Goal: Task Accomplishment & Management: Manage account settings

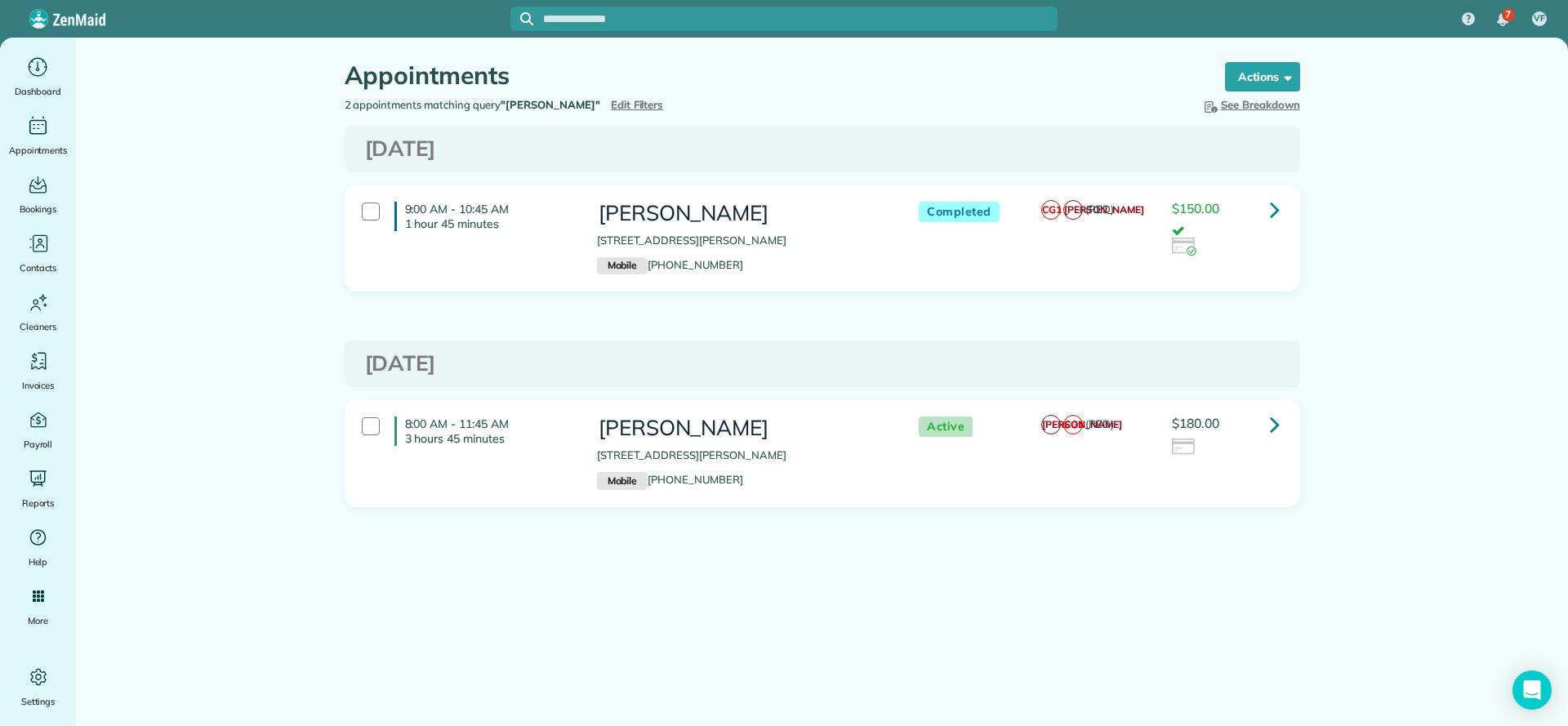
click at [611, 109] on span "Edit Filters" at bounding box center [638, 104] width 53 height 13
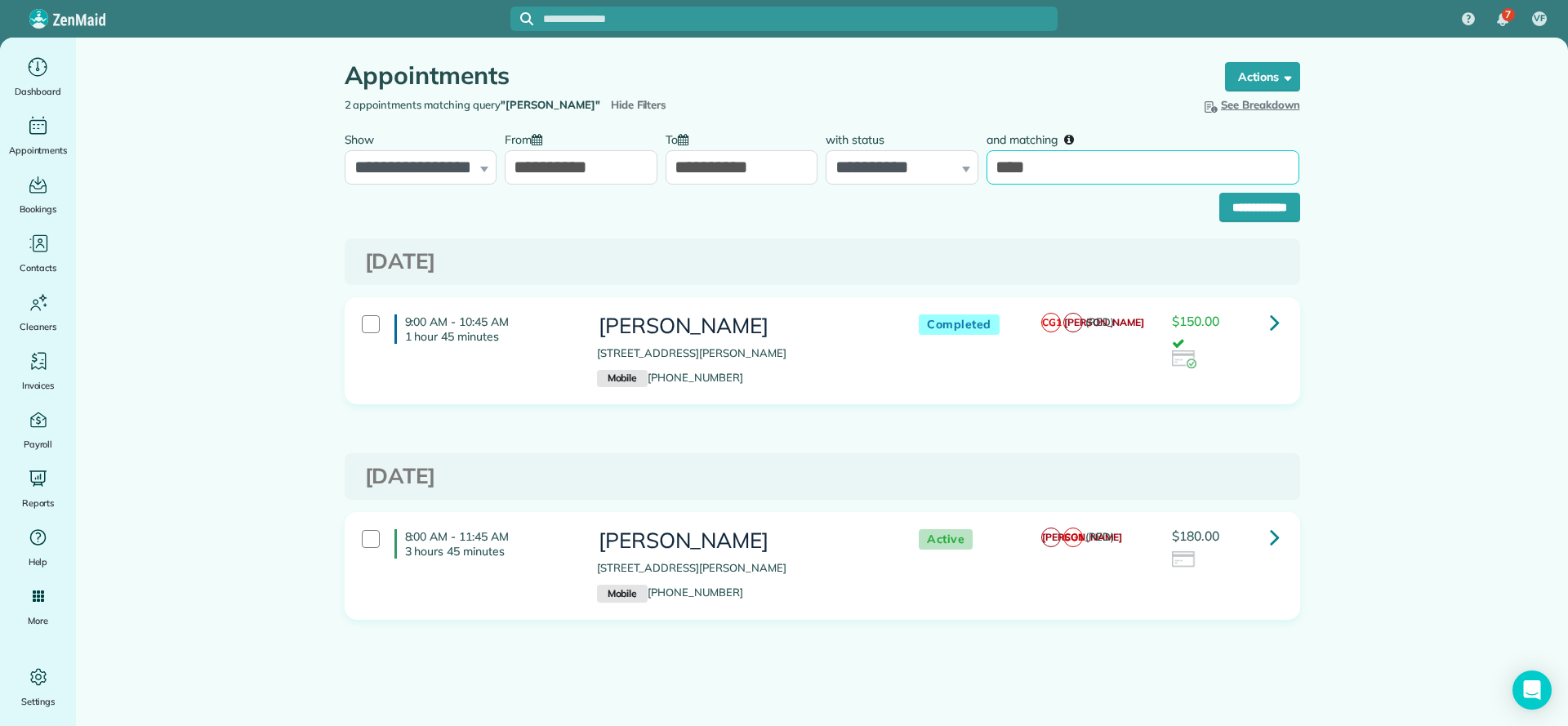
drag, startPoint x: 1096, startPoint y: 170, endPoint x: 899, endPoint y: 184, distance: 197.5
click at [899, 184] on div "**********" at bounding box center [822, 153] width 963 height 61
click at [578, 169] on input "**********" at bounding box center [581, 167] width 152 height 35
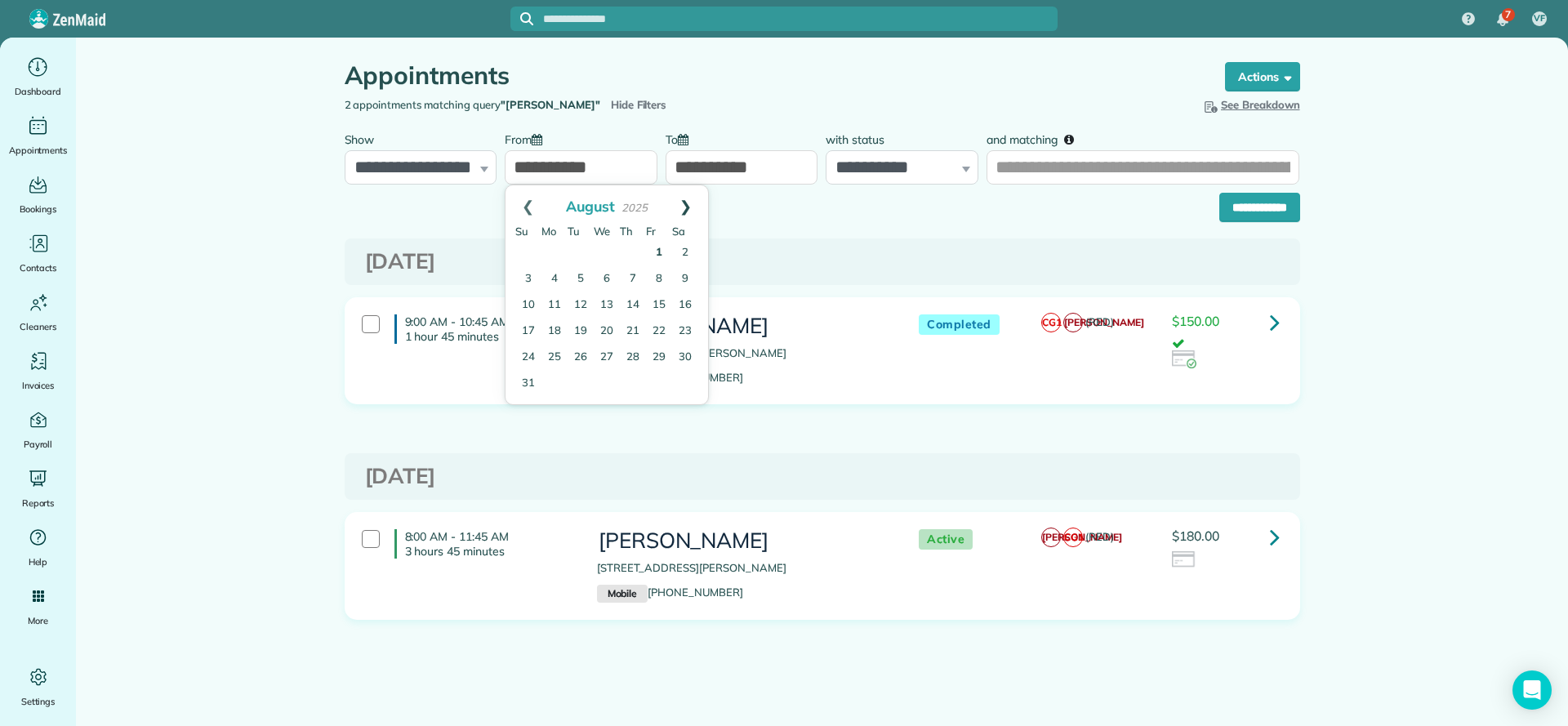
click at [692, 207] on link "Next" at bounding box center [686, 206] width 45 height 41
click at [608, 305] on link "15" at bounding box center [606, 306] width 23 height 23
type input "**********"
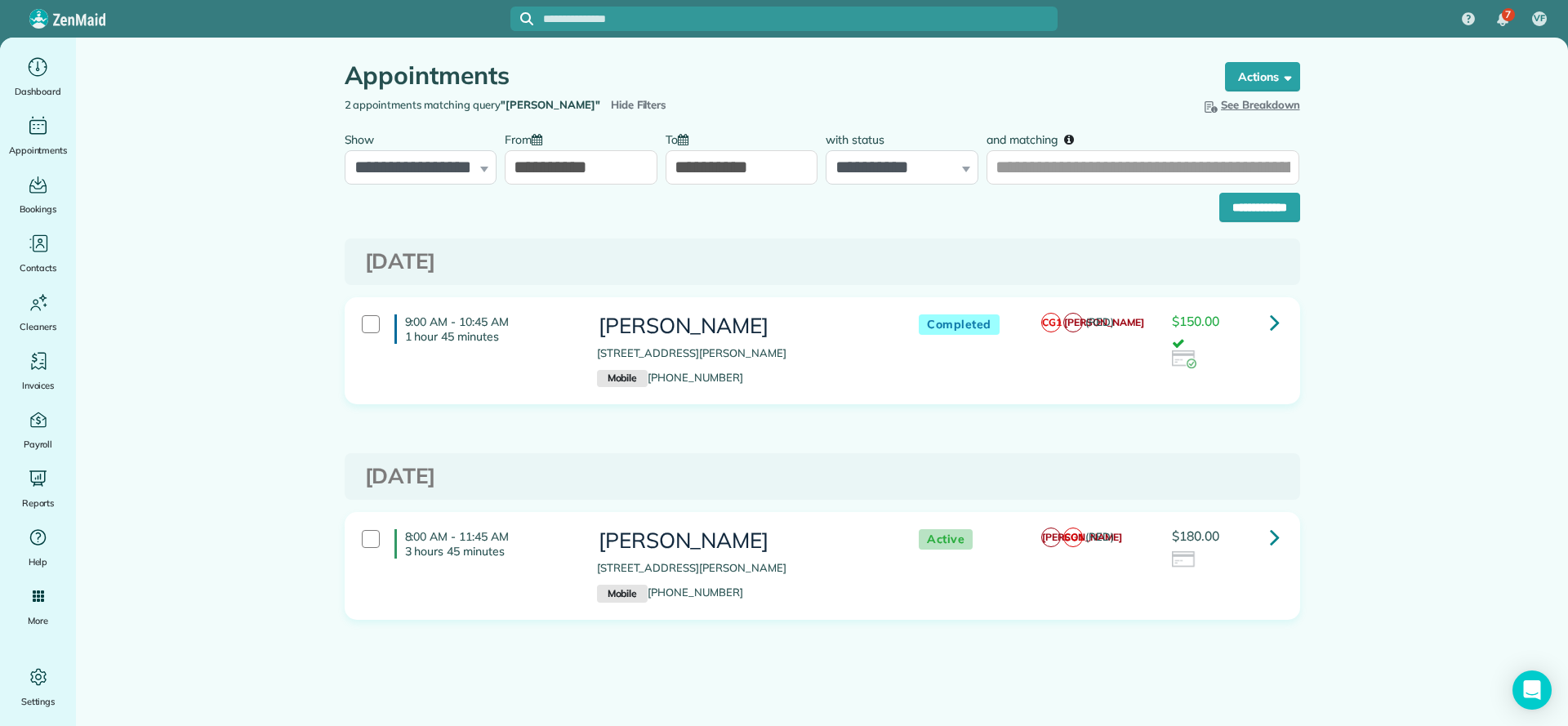
click at [741, 174] on input "**********" at bounding box center [741, 167] width 152 height 35
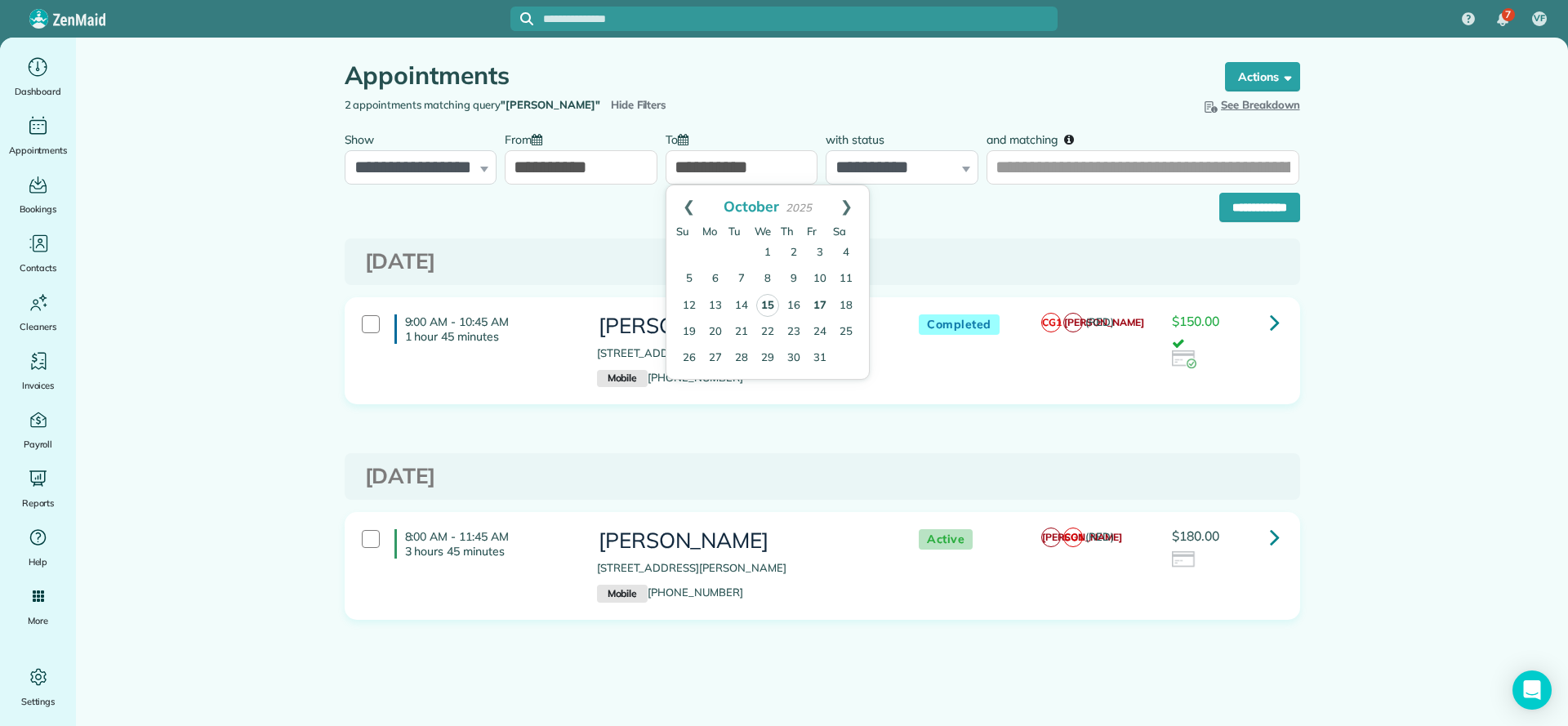
click at [760, 309] on link "15" at bounding box center [768, 306] width 23 height 23
type input "**********"
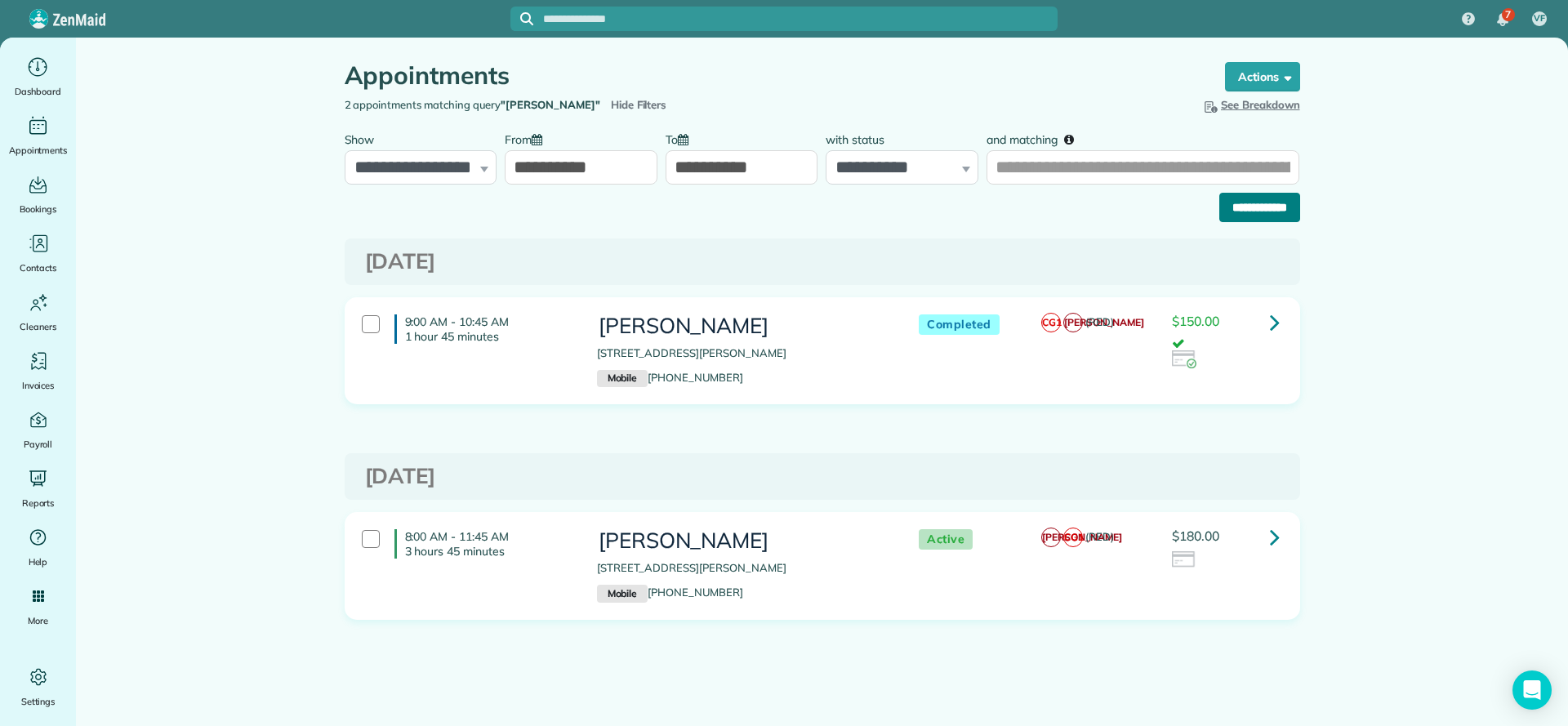
click at [1240, 214] on input "**********" at bounding box center [1259, 207] width 81 height 29
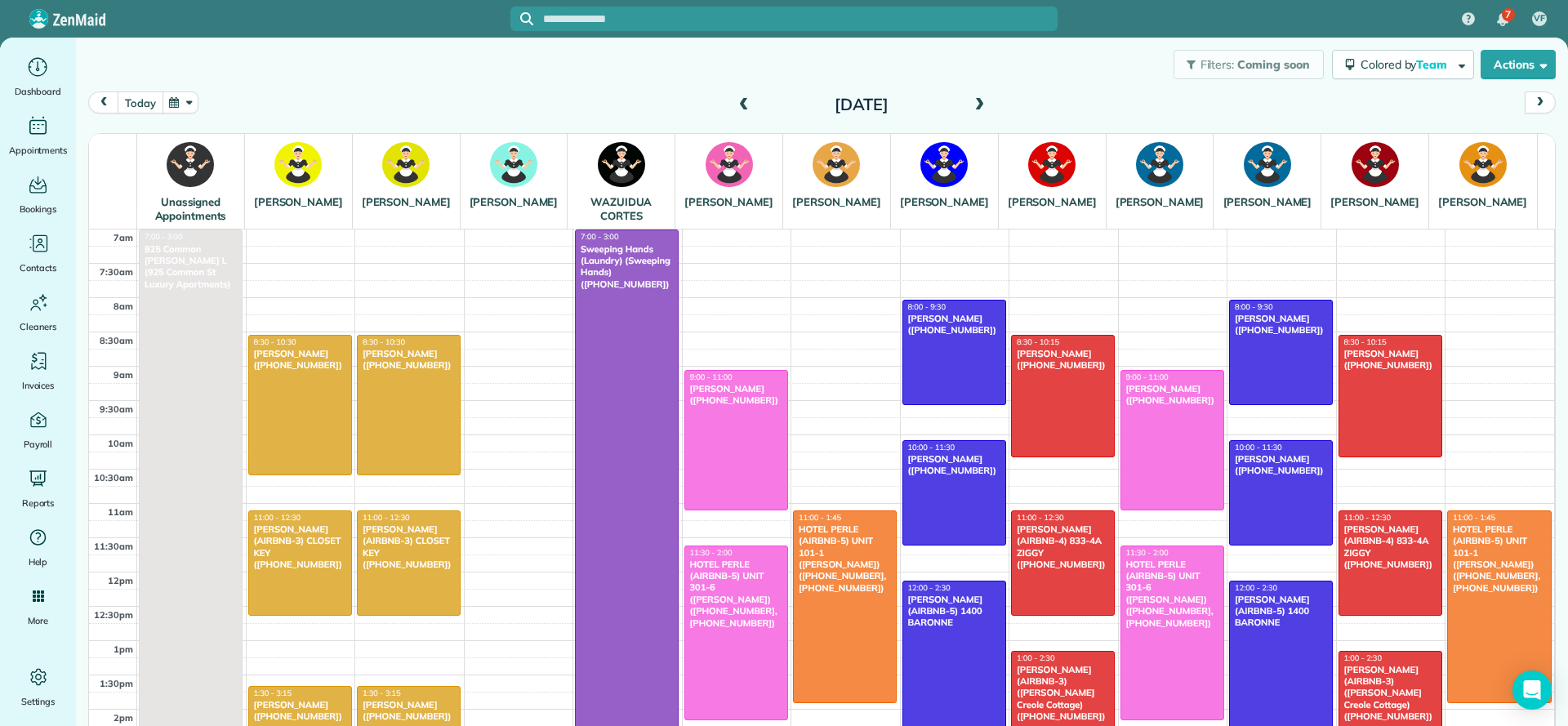
click at [137, 108] on button "today" at bounding box center [140, 102] width 45 height 22
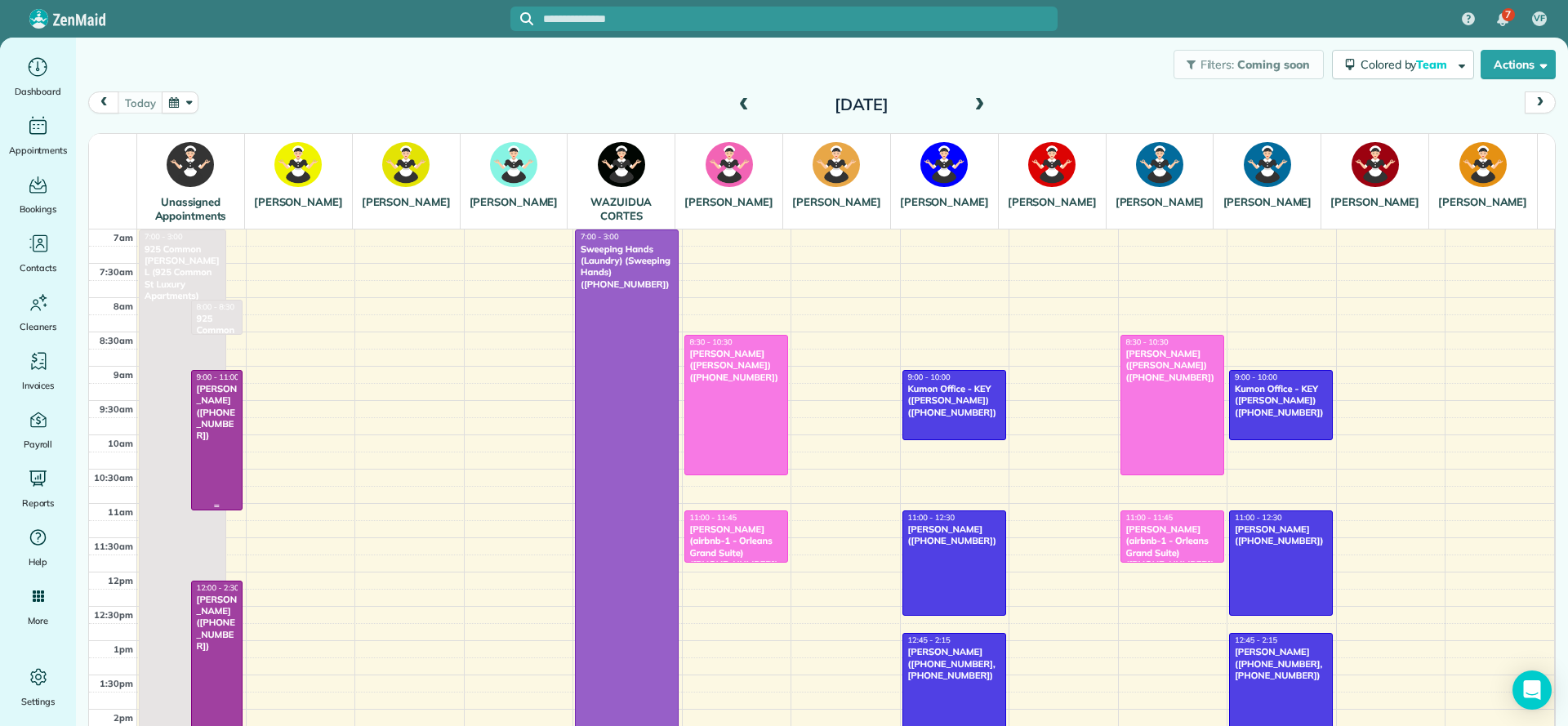
click at [232, 441] on div "Mable Chatman (+15044943442)" at bounding box center [217, 412] width 43 height 59
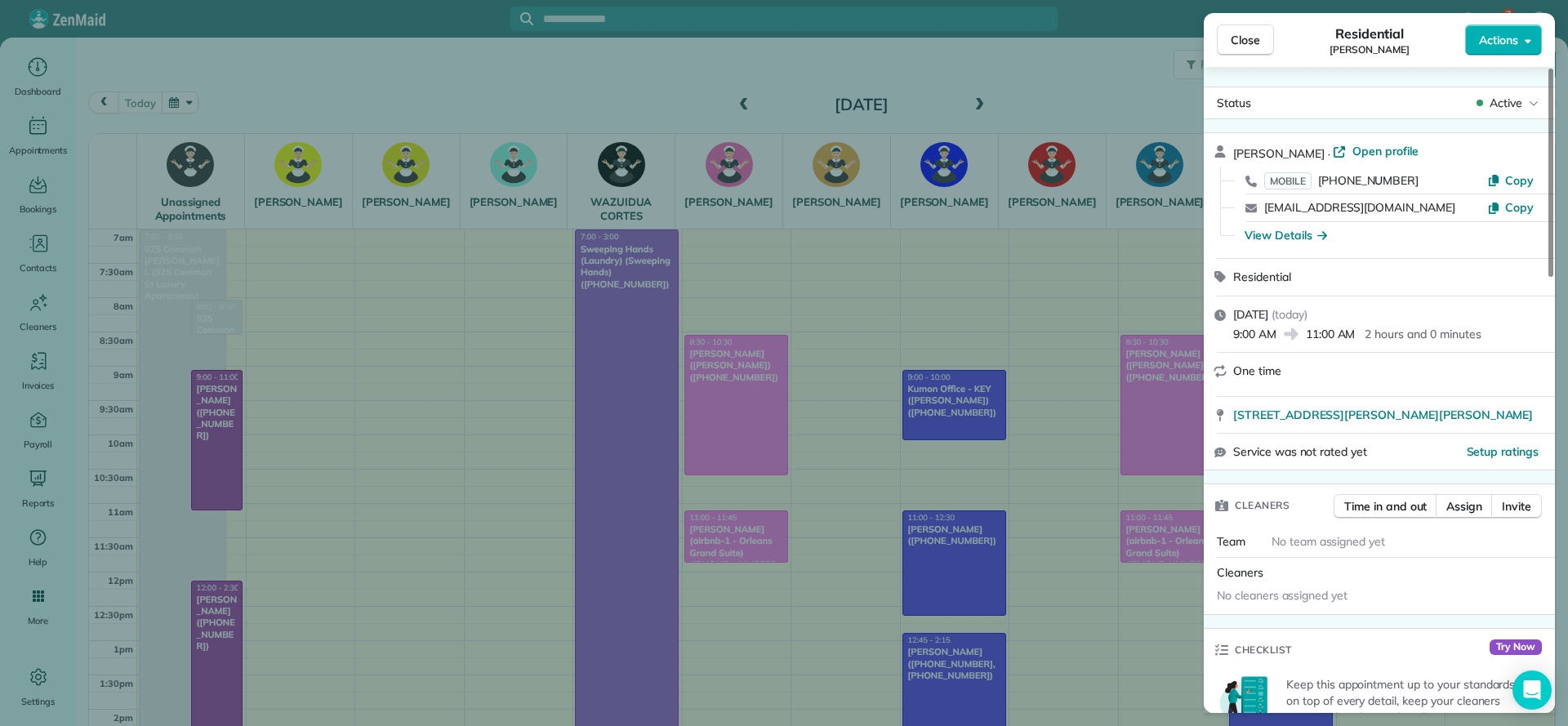
click at [496, 385] on div "Close Residential Mable Chatman Actions Status Active Mable Chatman · Open prof…" at bounding box center [784, 363] width 1568 height 726
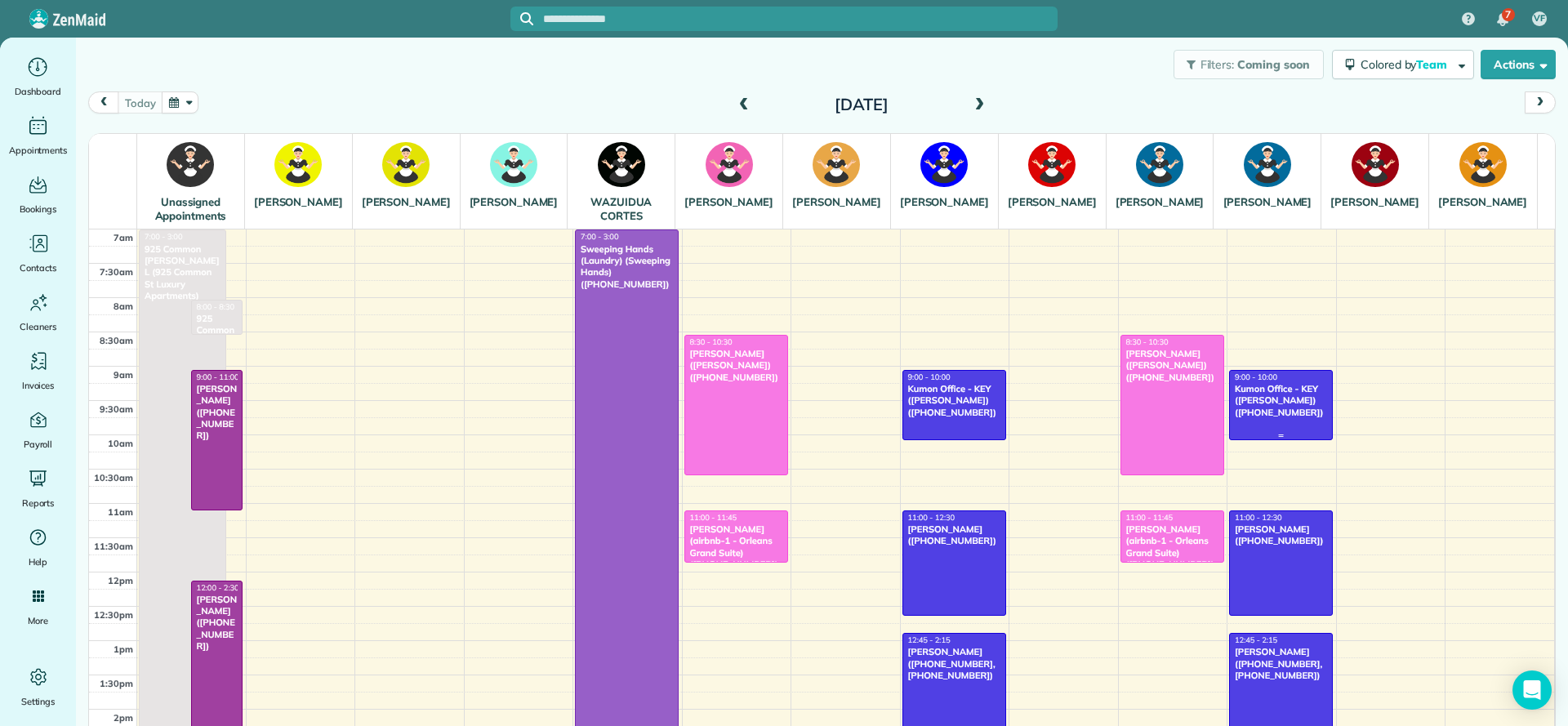
click at [1247, 419] on div "Kumon Office - KEY (Shawan Harris) (+19857091319)" at bounding box center [1280, 400] width 93 height 35
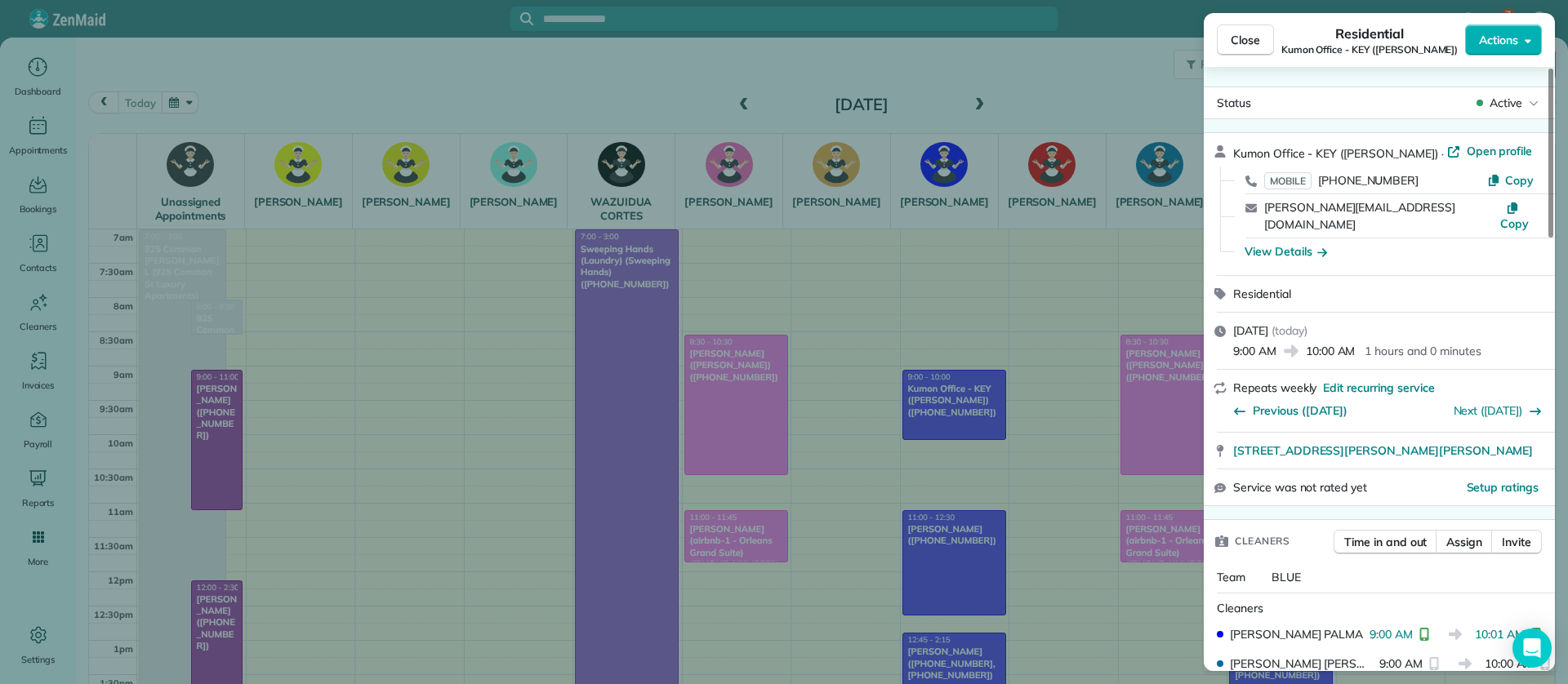
click at [751, 493] on div "Close Residential Kumon Office - KEY (Shawan Harris) Actions Status Active Kumo…" at bounding box center [784, 342] width 1568 height 684
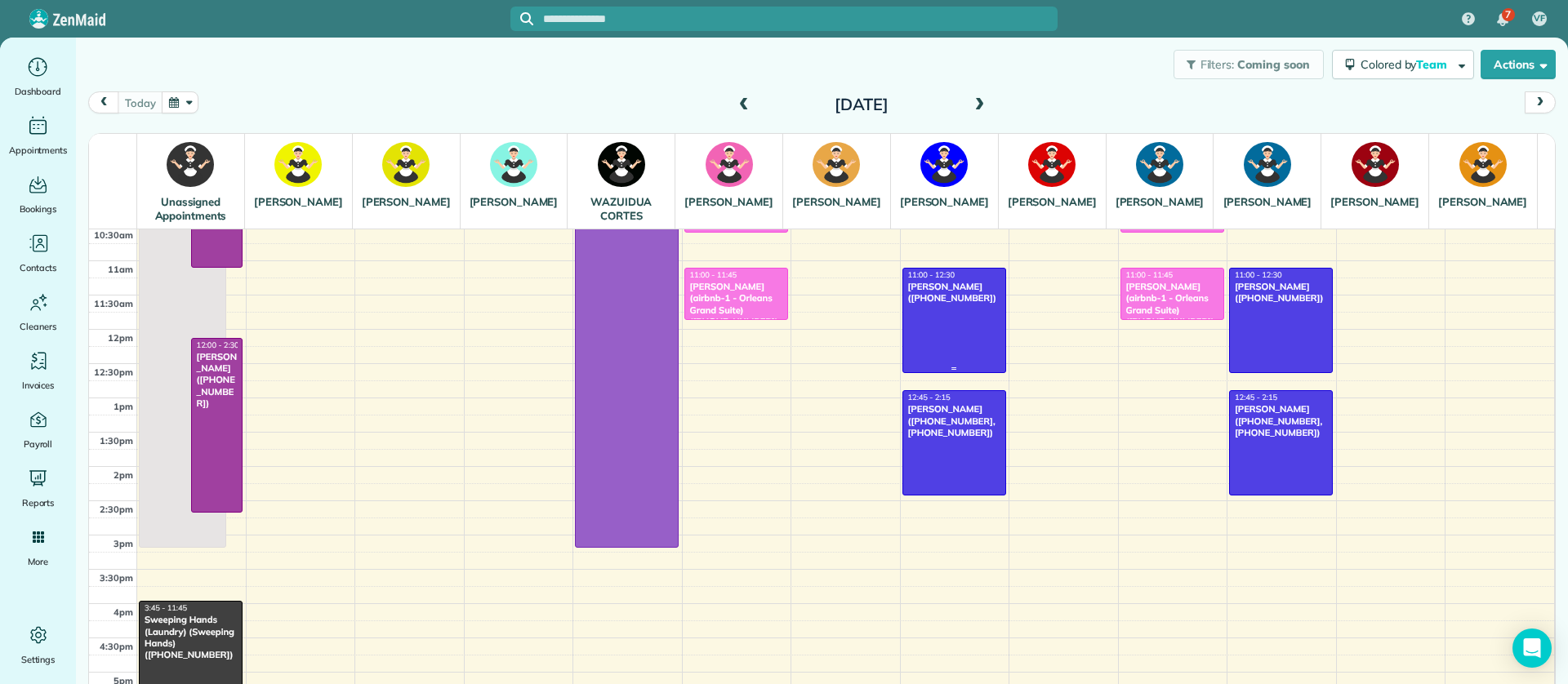
scroll to position [245, 0]
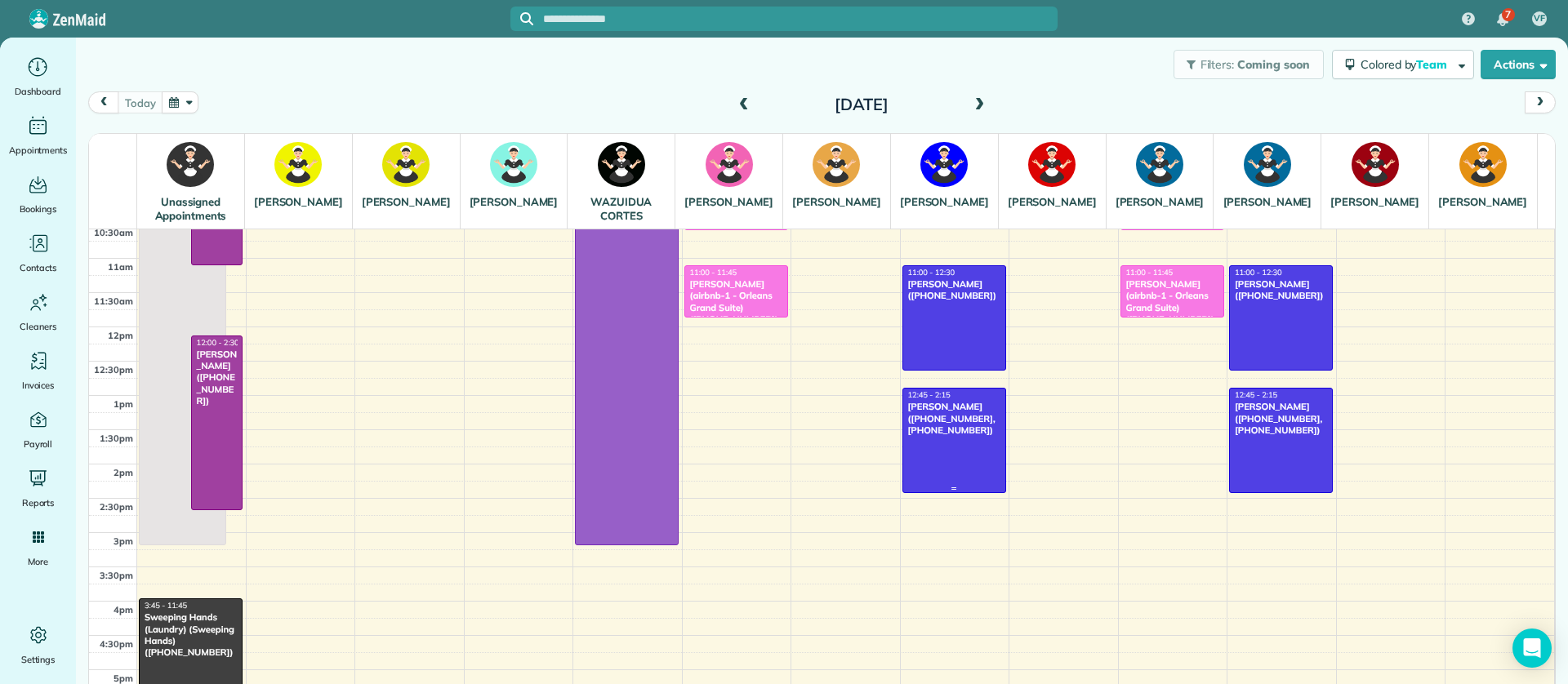
click at [933, 485] on div at bounding box center [954, 440] width 102 height 103
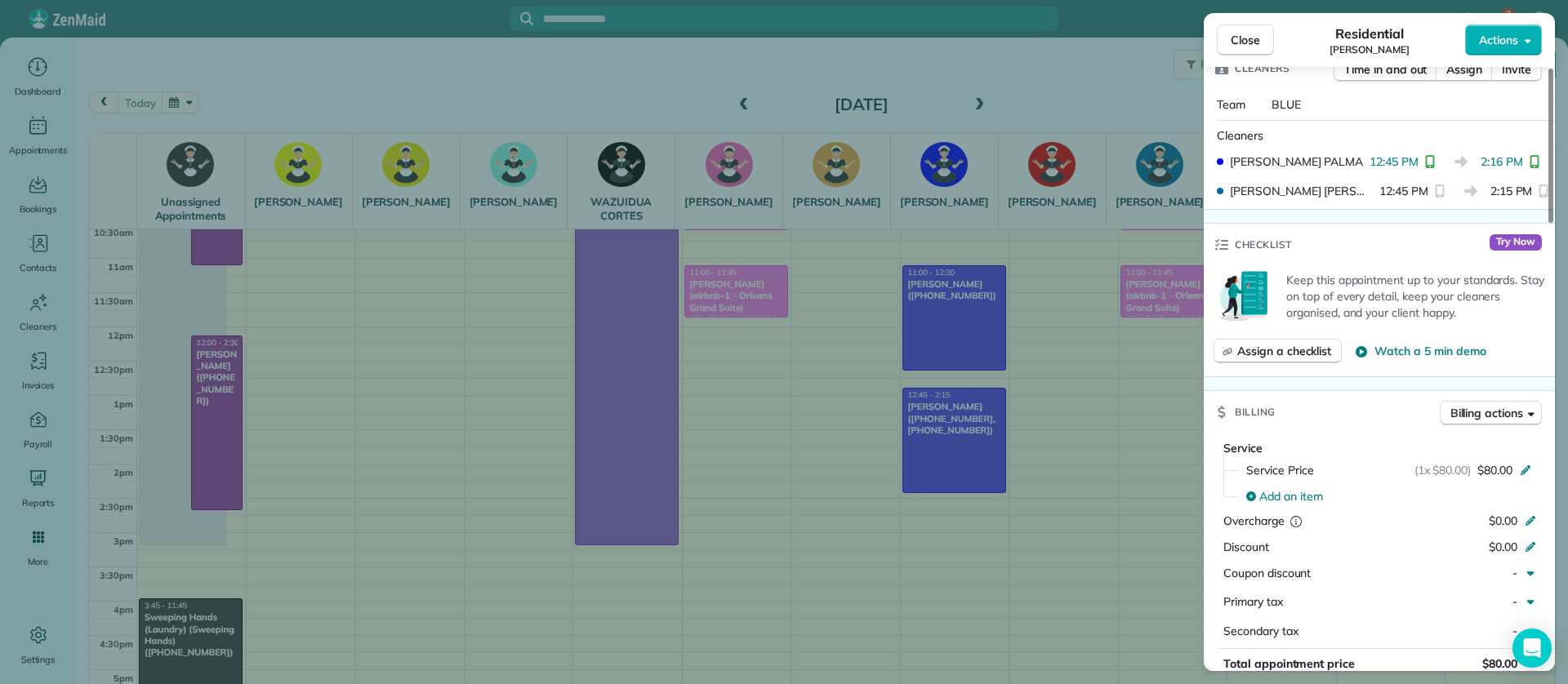
scroll to position [490, 0]
click at [833, 456] on div "Close Residential Laurel Reimonenq Actions Status Active Laurel Reimonenq · Ope…" at bounding box center [784, 342] width 1568 height 684
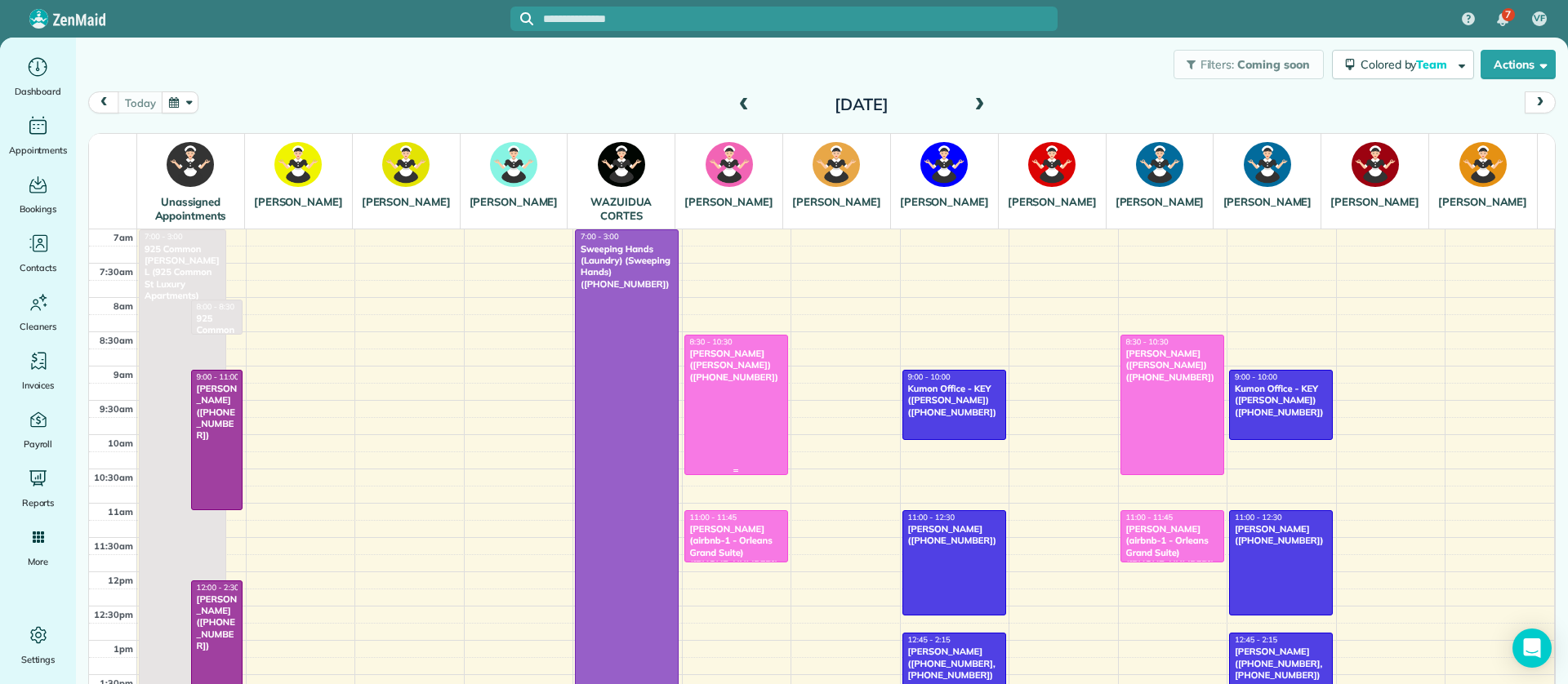
click at [706, 419] on div at bounding box center [735, 405] width 102 height 139
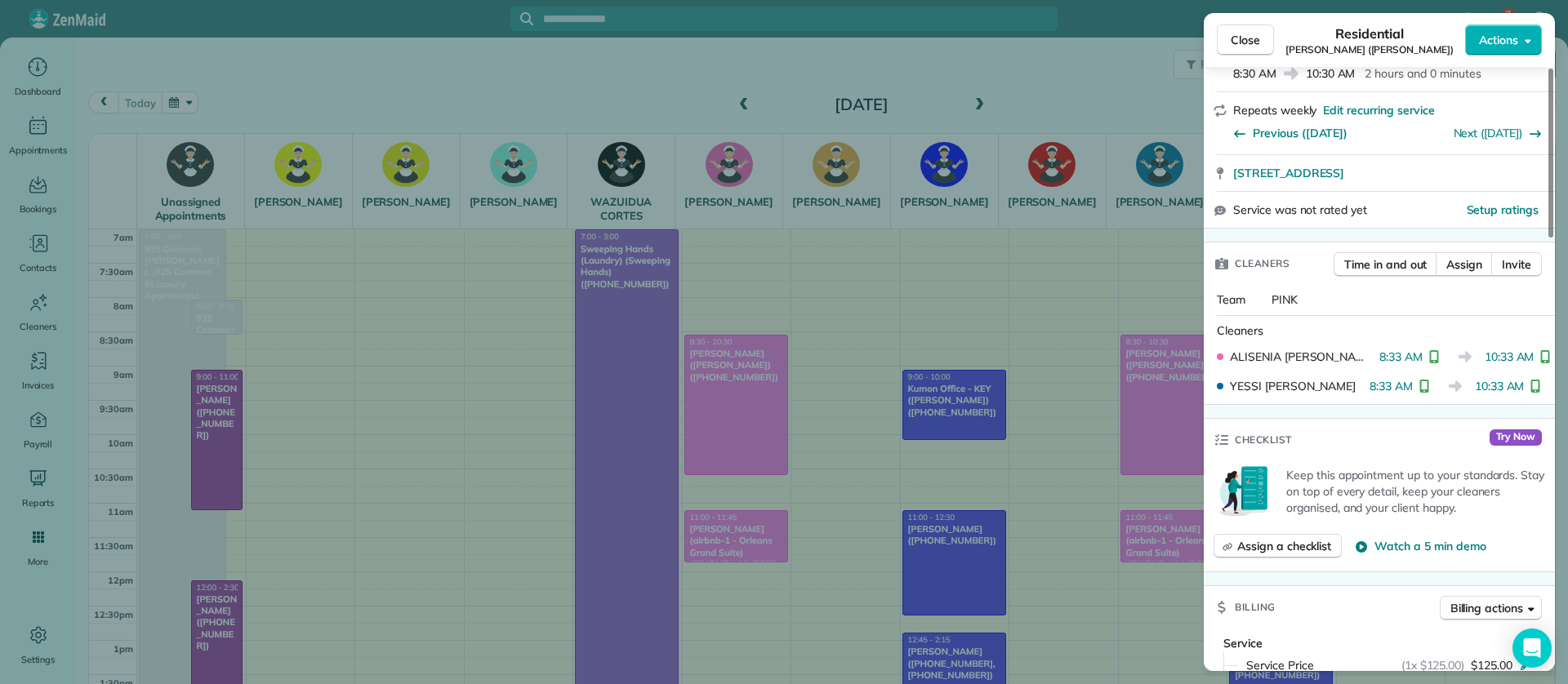
scroll to position [245, 0]
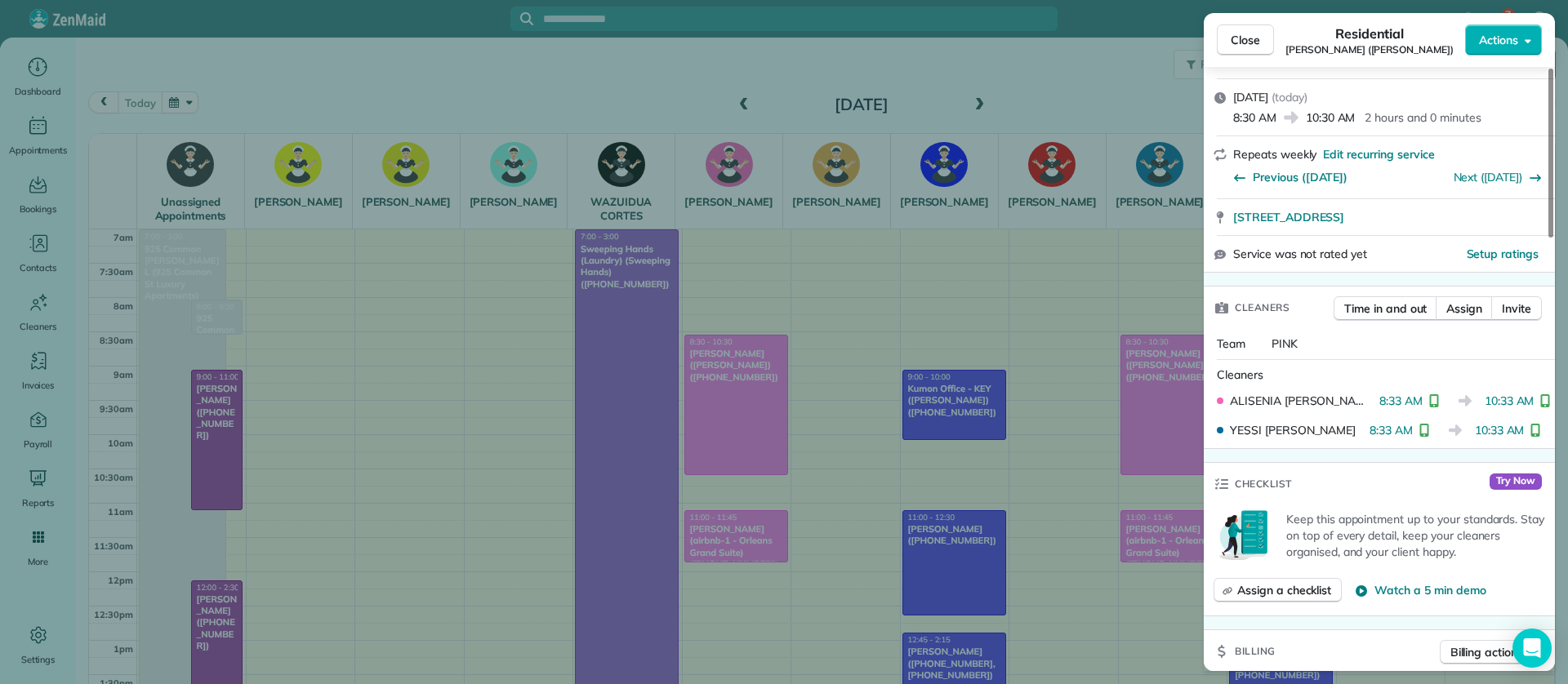
click at [871, 441] on div "Close Residential RACHEL AFRICK (NATE) Actions Status Completed RACHEL AFRICK (…" at bounding box center [784, 342] width 1568 height 684
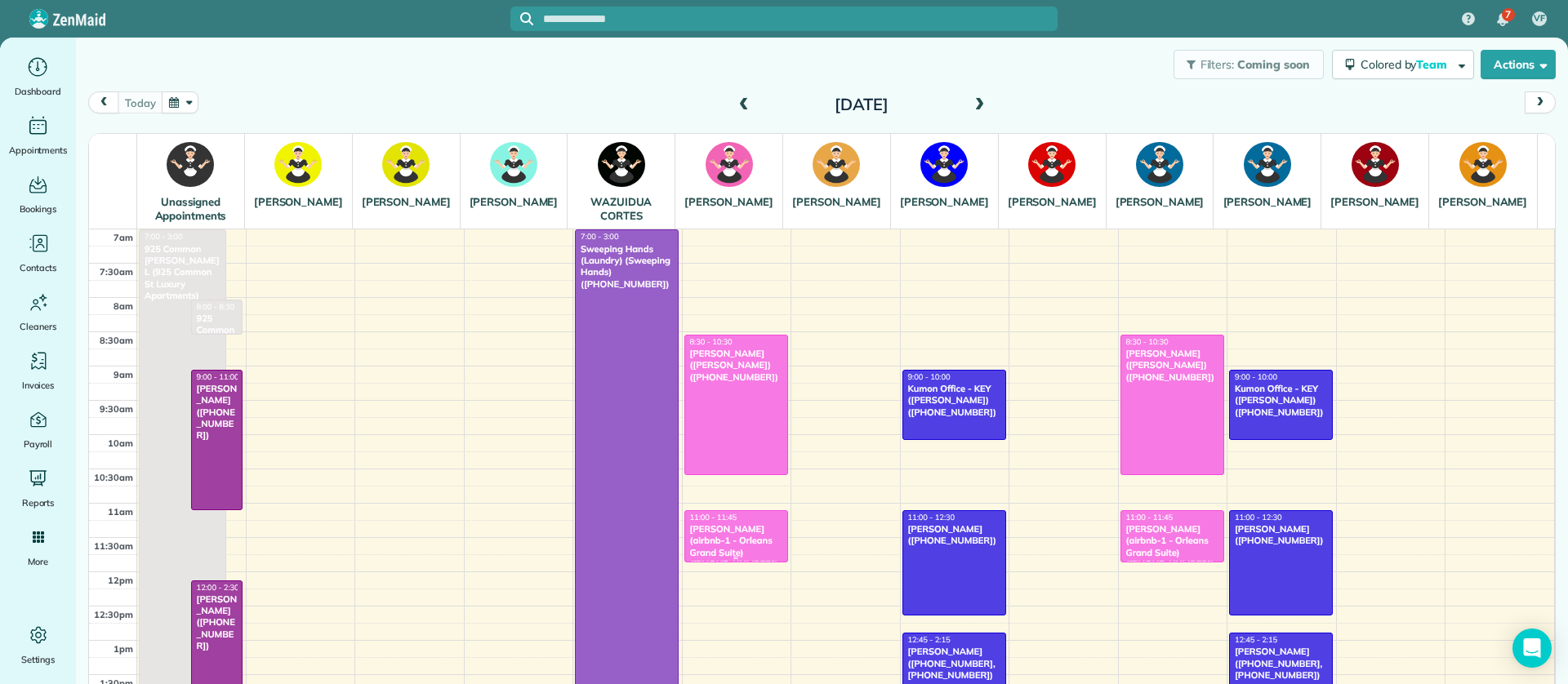
click at [731, 561] on div "Penelope Randolph (airbnb-1 - Orleans Grand Suite) (+13372986591)" at bounding box center [735, 547] width 93 height 46
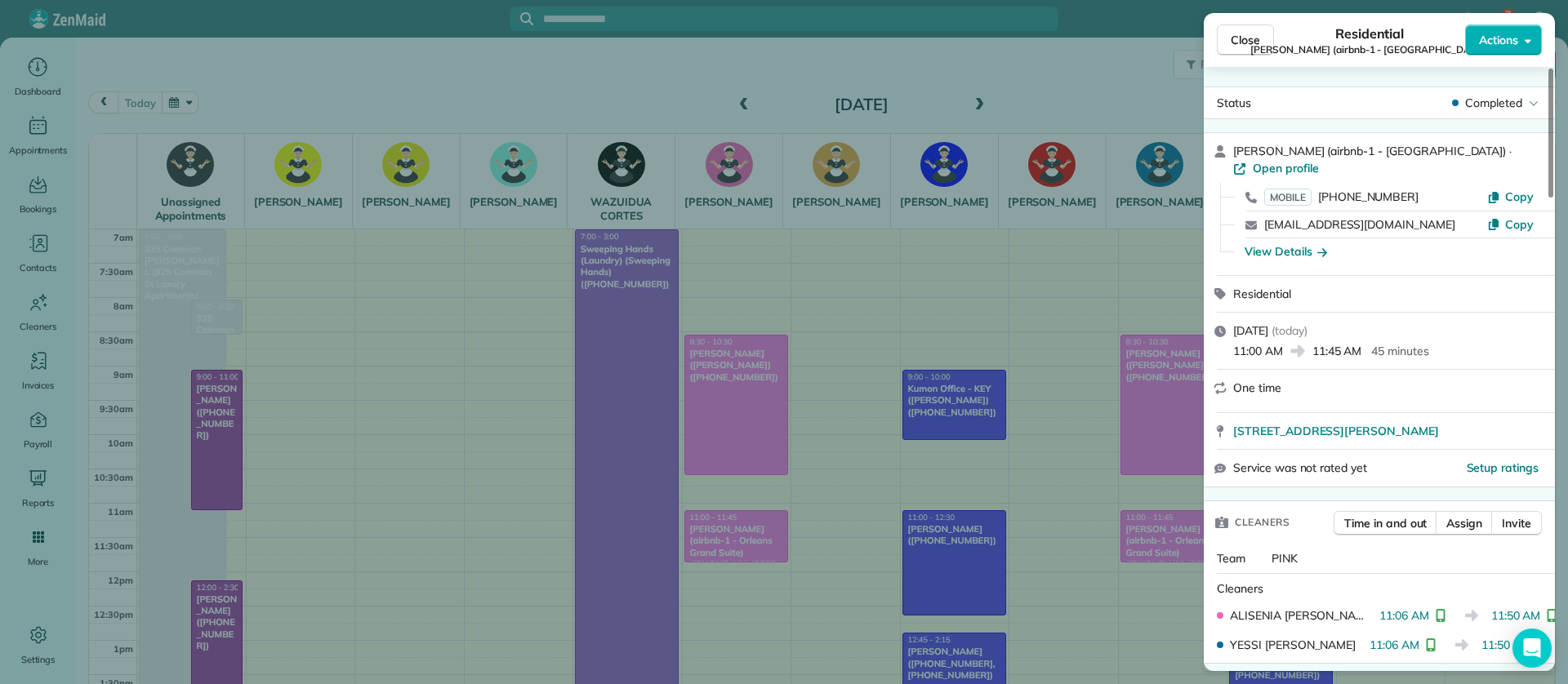
click at [809, 407] on div "Close Residential Penelope Randolph (airbnb-1 - Orleans Grand Suite) Actions St…" at bounding box center [784, 342] width 1568 height 684
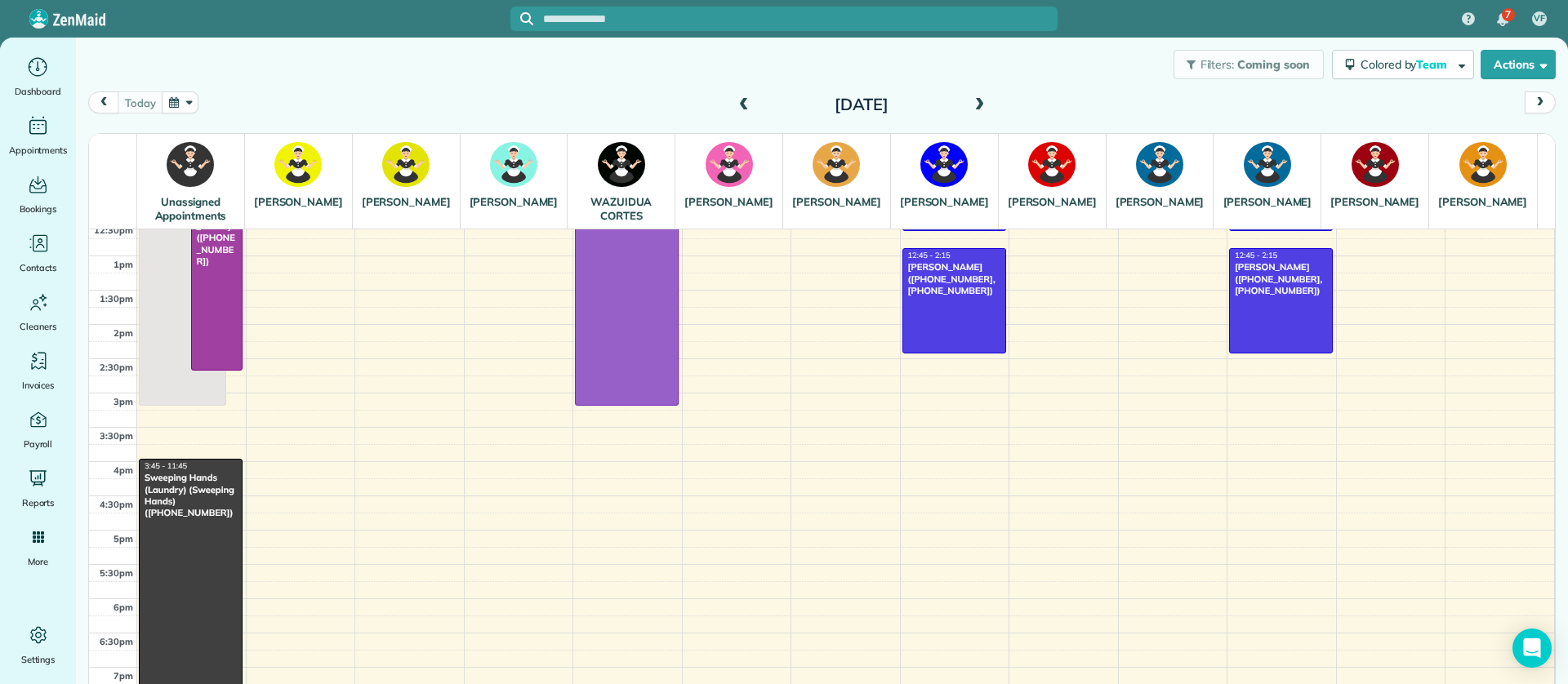
scroll to position [123, 0]
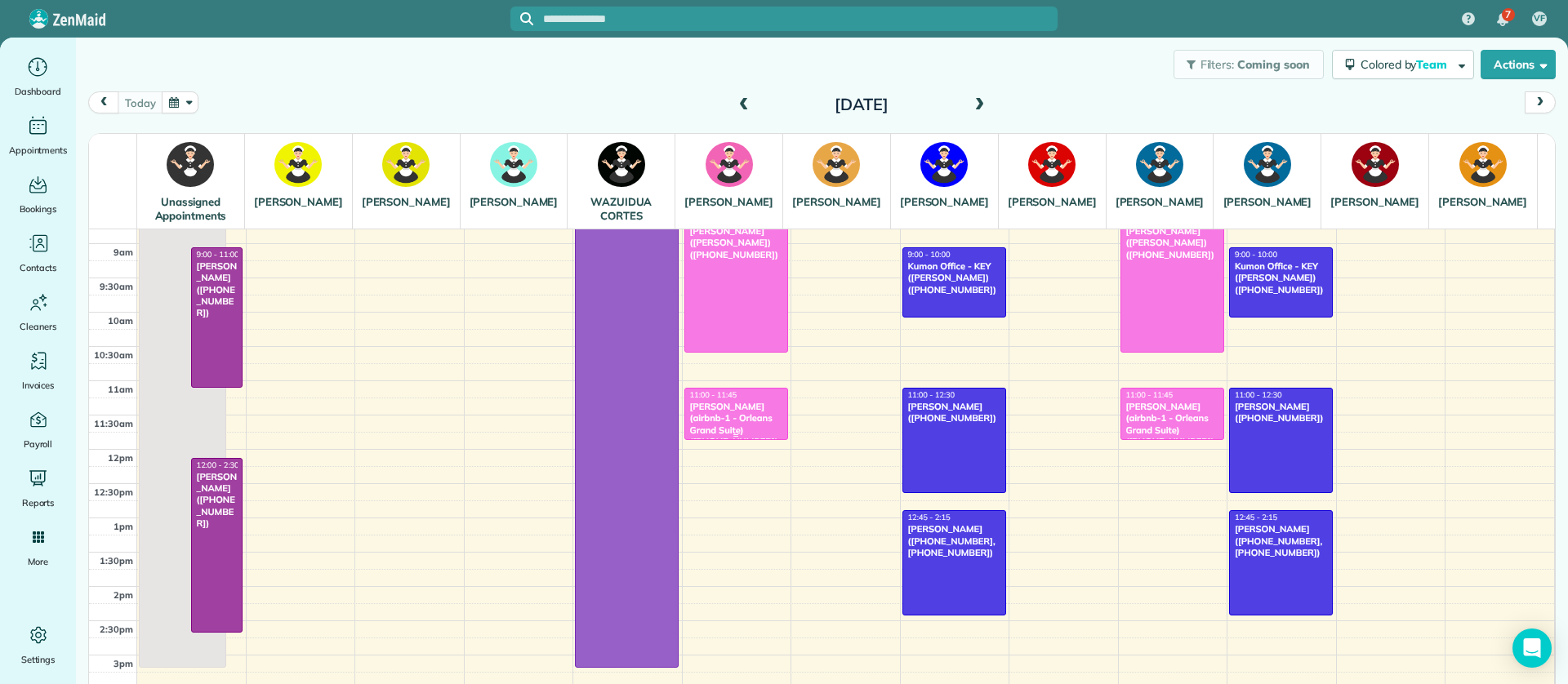
click at [735, 428] on div "Penelope Randolph (airbnb-1 - Orleans Grand Suite) (+13372986591)" at bounding box center [735, 424] width 93 height 46
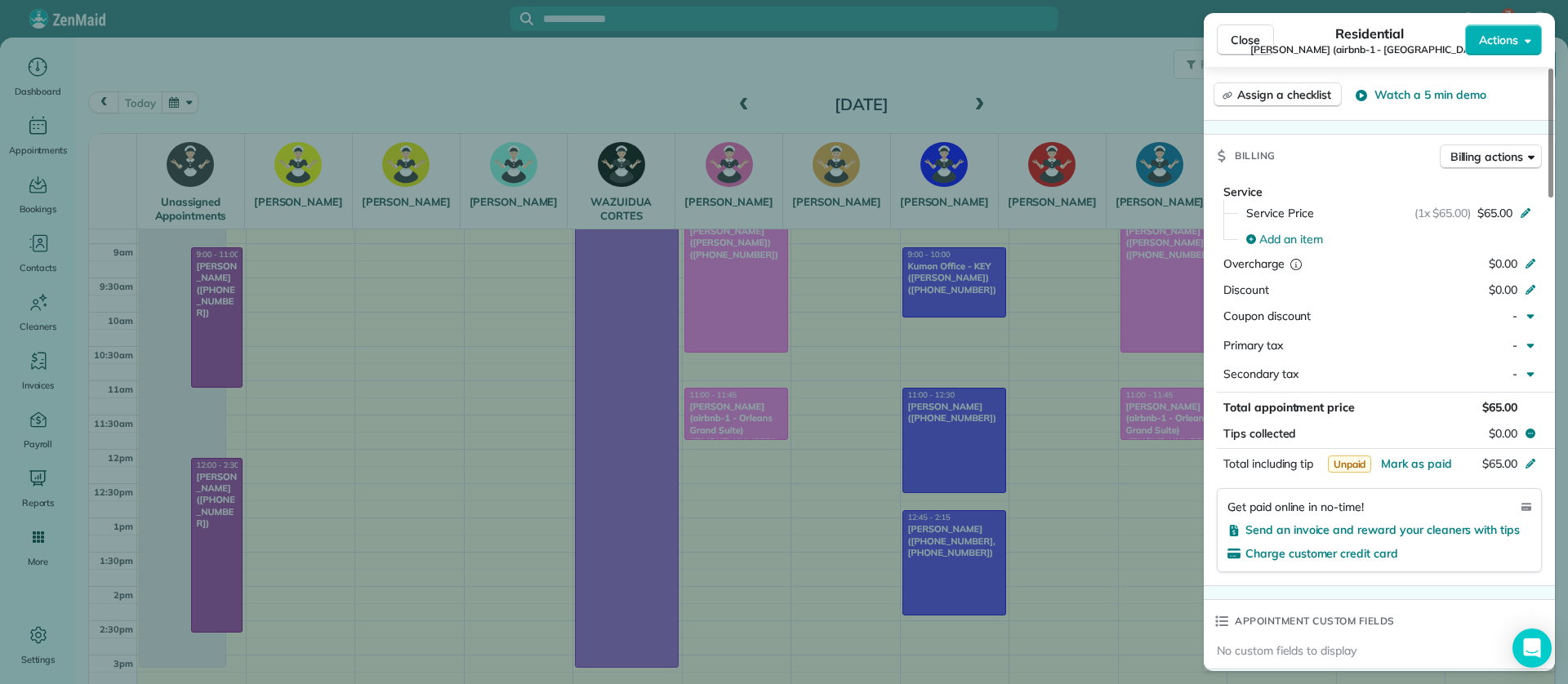
scroll to position [737, 0]
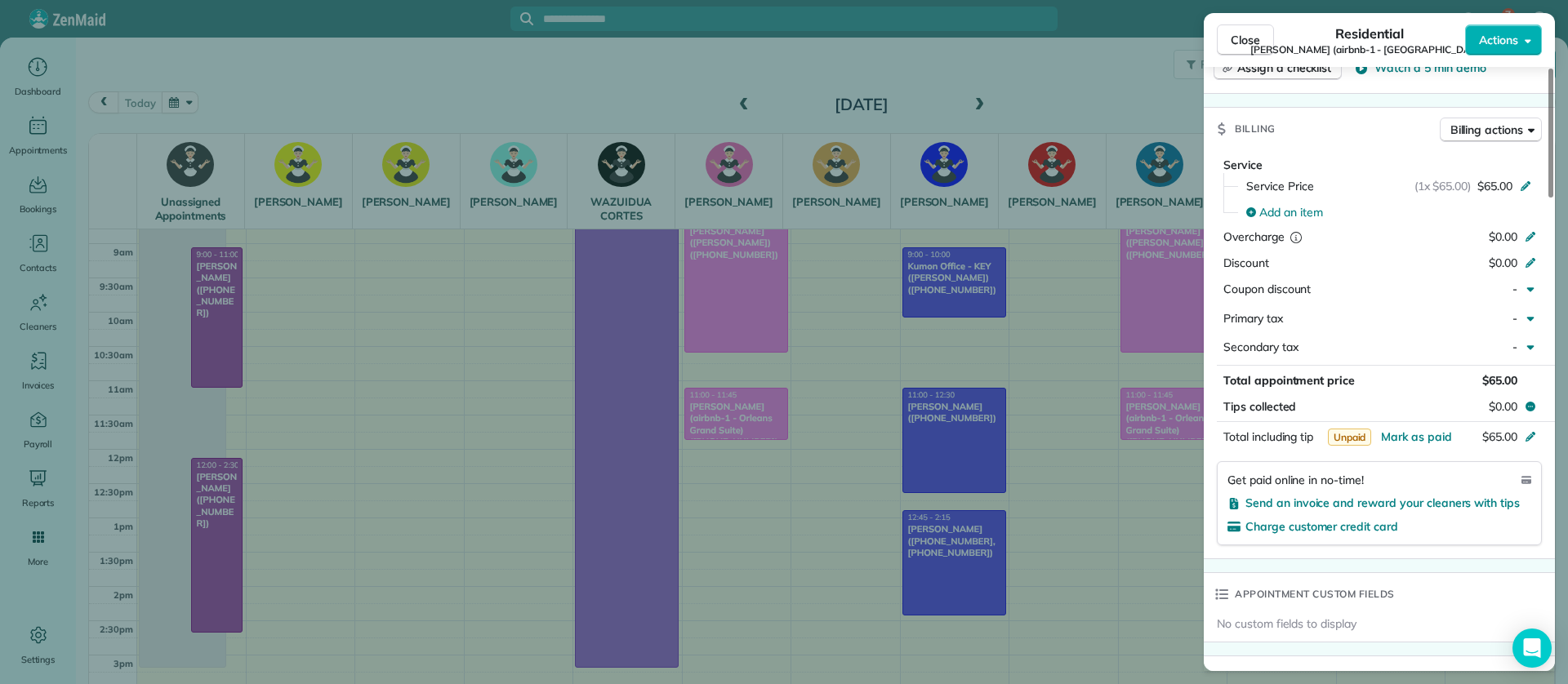
click at [1052, 476] on div "Close Residential Penelope Randolph (airbnb-1 - Orleans Grand Suite) Actions St…" at bounding box center [784, 342] width 1568 height 684
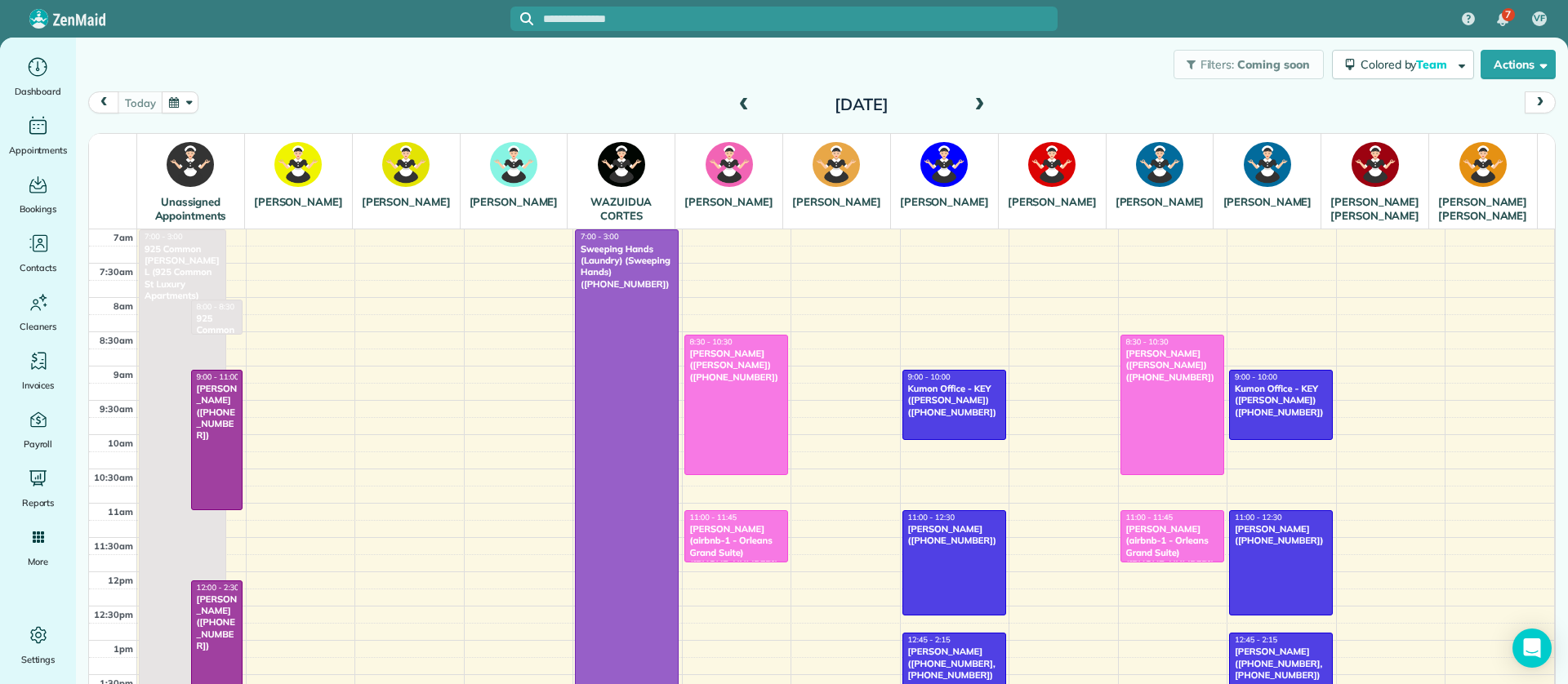
click at [615, 366] on div at bounding box center [626, 510] width 102 height 559
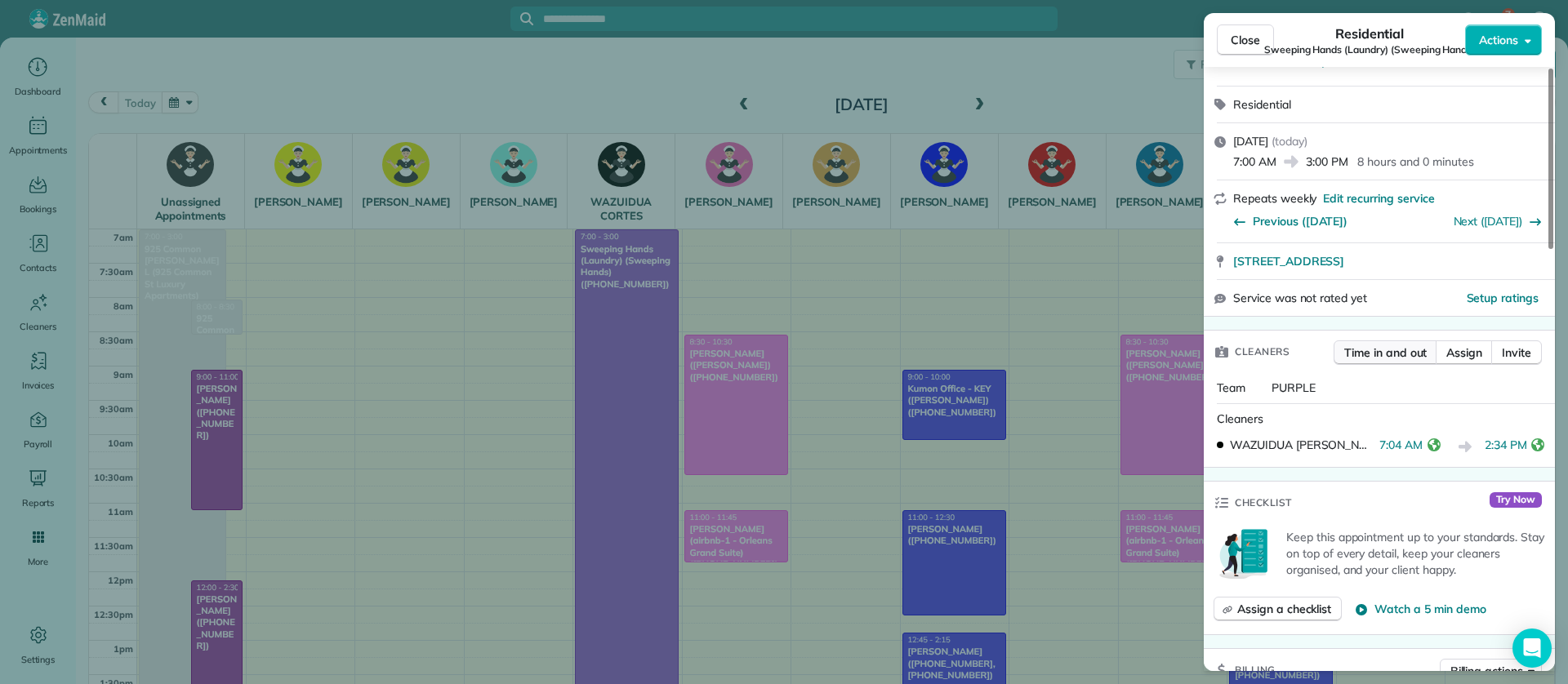
scroll to position [490, 0]
